Goal: Task Accomplishment & Management: Manage account settings

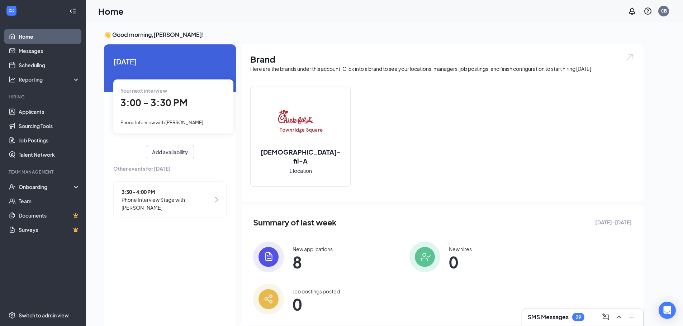
click at [169, 101] on span "3:00 - 3:30 PM" at bounding box center [153, 103] width 67 height 12
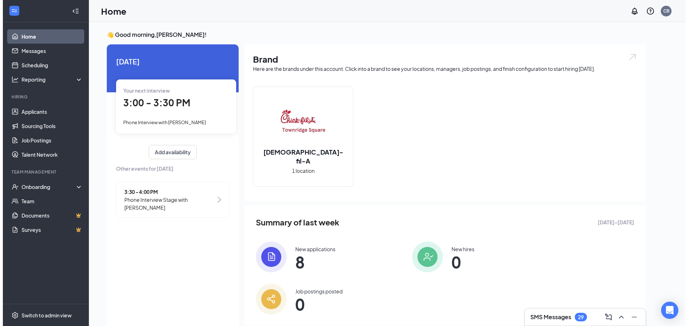
scroll to position [3, 0]
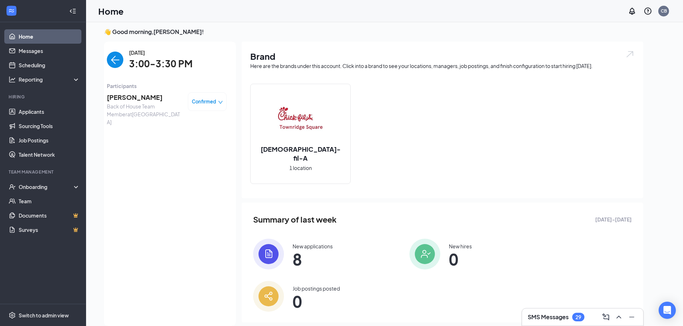
click at [134, 98] on span "[PERSON_NAME]" at bounding box center [144, 97] width 75 height 10
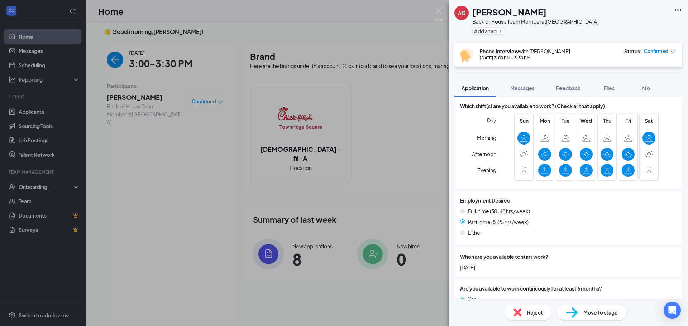
scroll to position [479, 0]
click at [438, 11] on img at bounding box center [438, 14] width 9 height 14
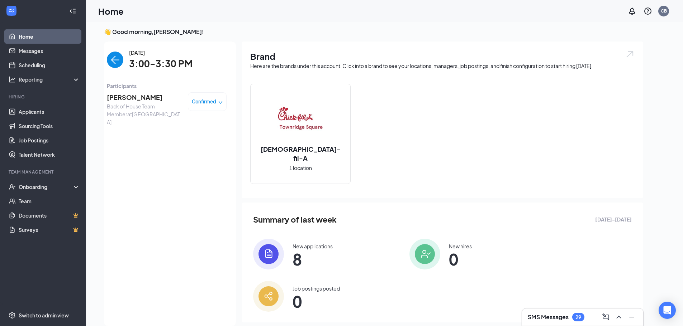
click at [116, 58] on img "back-button" at bounding box center [115, 60] width 16 height 16
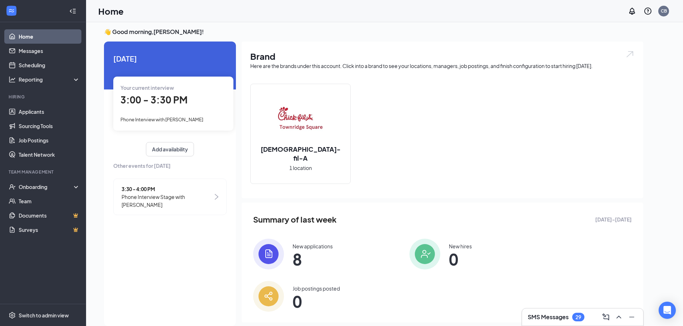
click at [178, 196] on span "Phone Interview Stage with [PERSON_NAME]" at bounding box center [166, 201] width 91 height 16
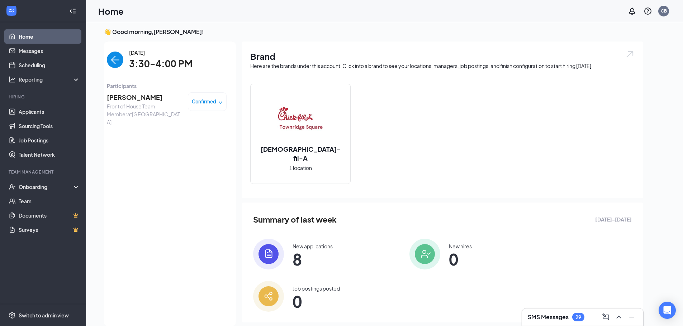
click at [128, 97] on span "Zyla Peters" at bounding box center [144, 97] width 75 height 10
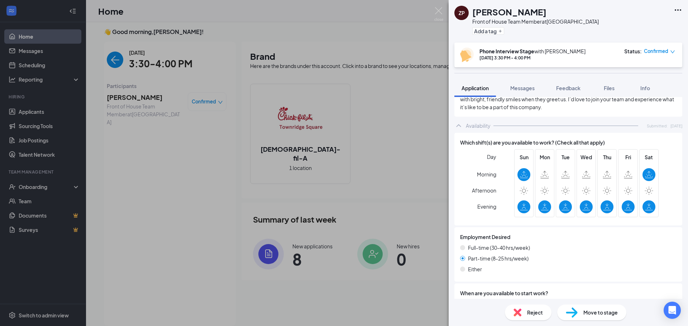
scroll to position [466, 0]
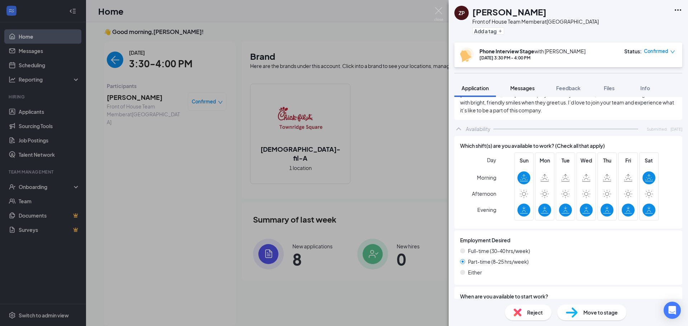
click at [522, 87] on span "Messages" at bounding box center [522, 88] width 24 height 6
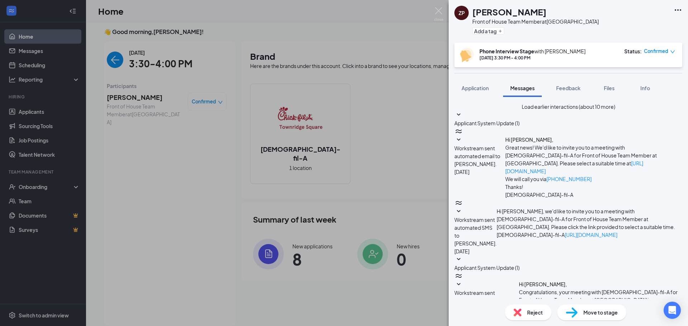
scroll to position [298, 0]
click at [470, 86] on span "Application" at bounding box center [475, 88] width 27 height 6
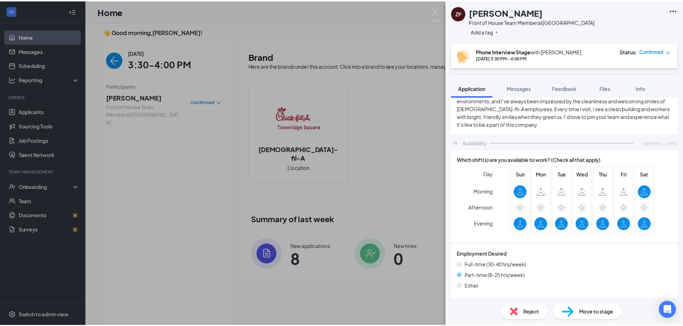
scroll to position [466, 0]
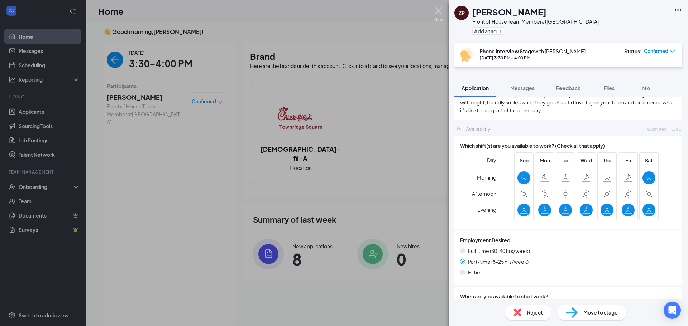
click at [437, 12] on img at bounding box center [438, 14] width 9 height 14
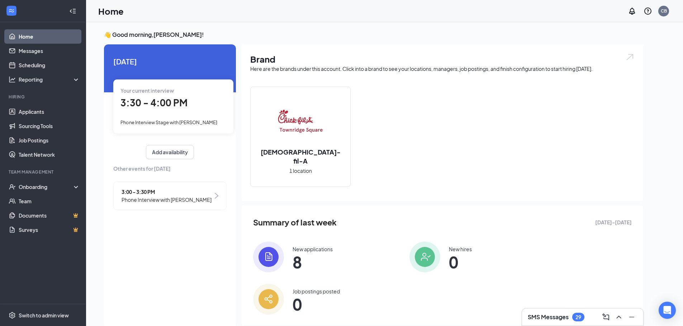
click at [162, 198] on span "Phone Interview with [PERSON_NAME]" at bounding box center [166, 200] width 90 height 8
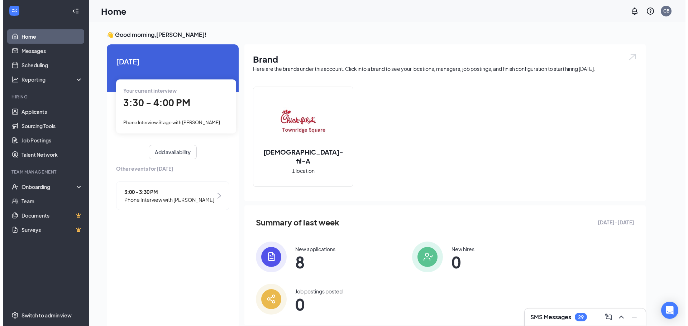
scroll to position [3, 0]
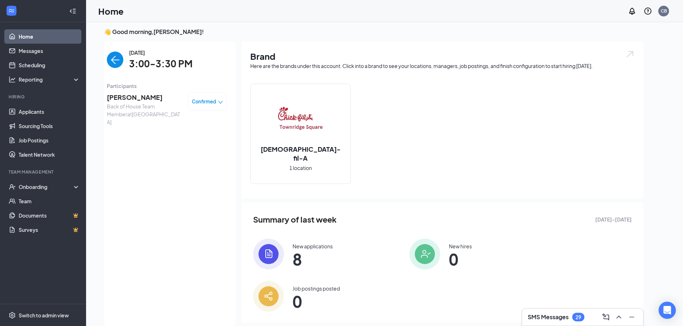
click at [129, 101] on span "[PERSON_NAME]" at bounding box center [144, 97] width 75 height 10
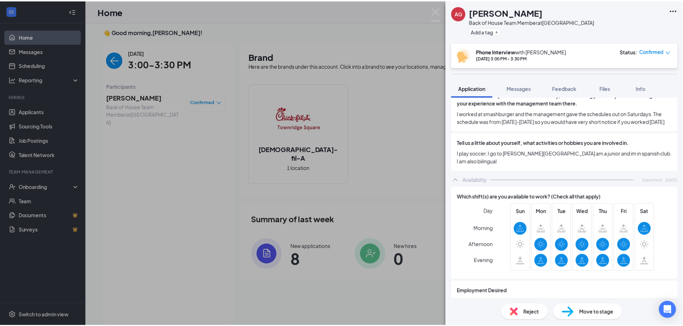
scroll to position [394, 0]
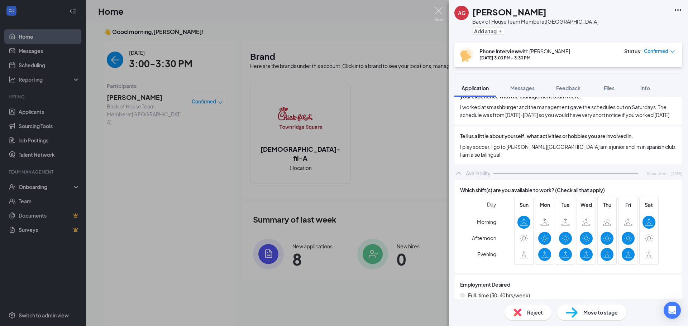
click at [439, 14] on img at bounding box center [438, 14] width 9 height 14
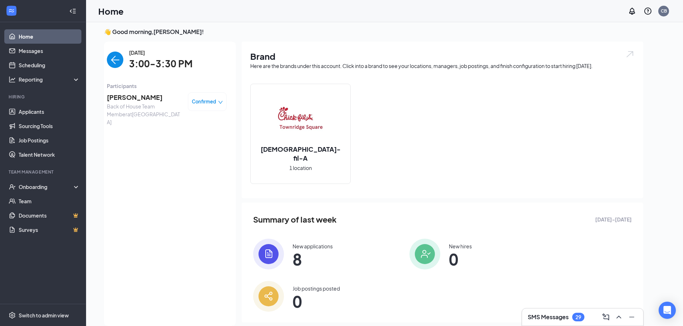
click at [113, 61] on img "back-button" at bounding box center [115, 60] width 16 height 16
